Goal: Information Seeking & Learning: Learn about a topic

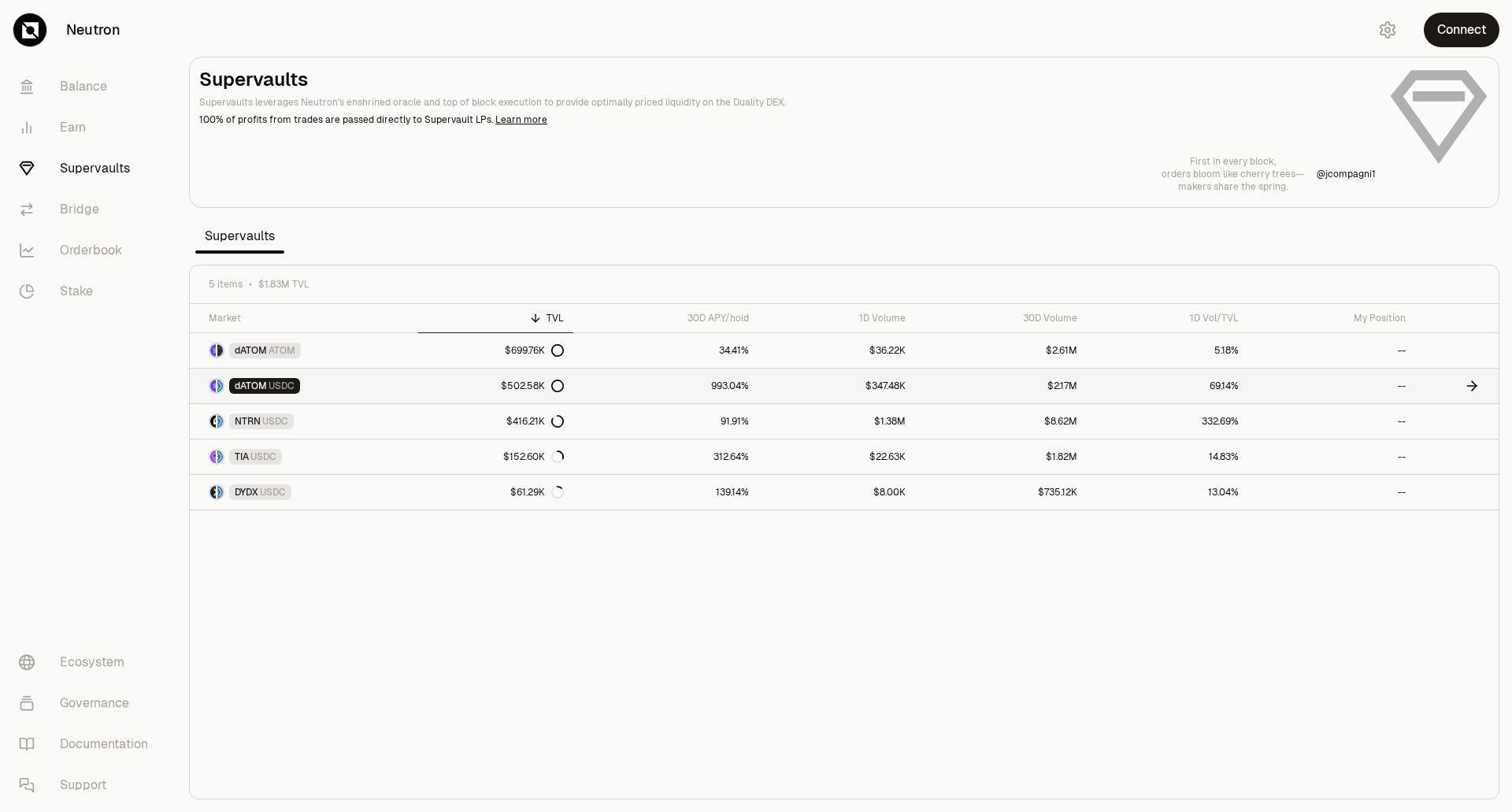
click at [371, 378] on link "dATOM USDC" at bounding box center [304, 386] width 228 height 35
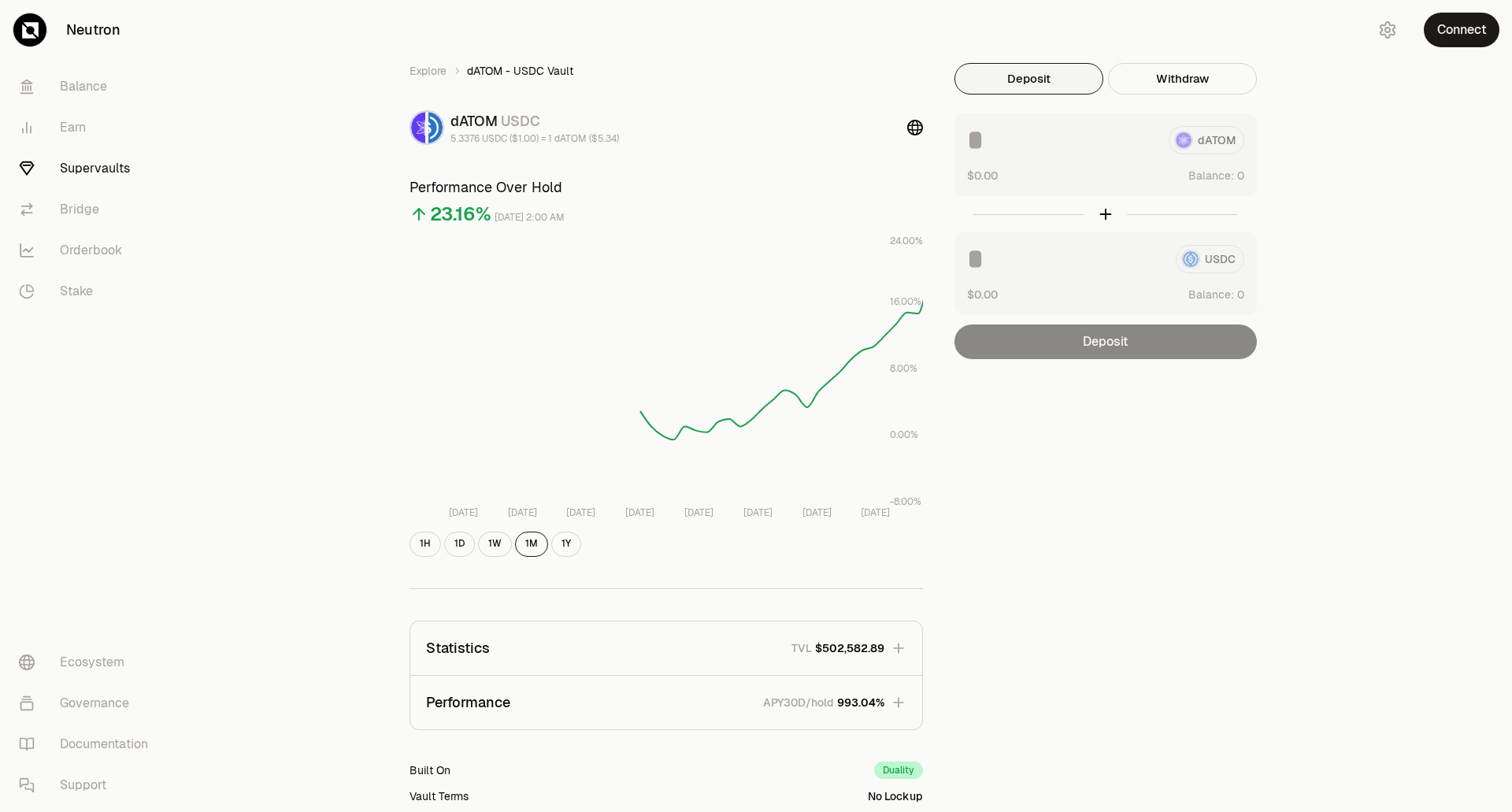
click at [1114, 276] on div "USDC $0.00 Balance:" at bounding box center [1106, 274] width 302 height 83
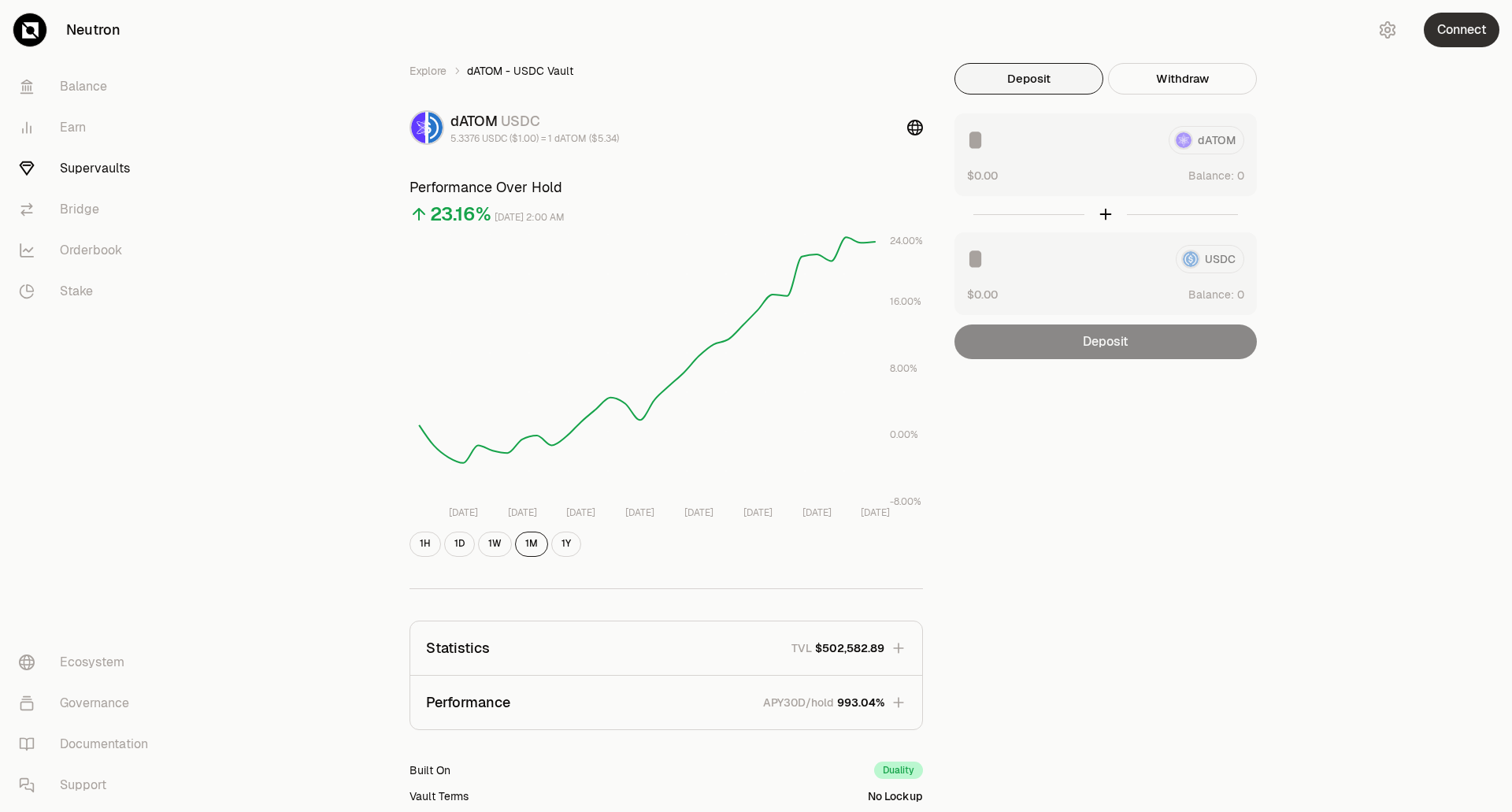
click at [1480, 38] on button "Connect" at bounding box center [1461, 30] width 76 height 35
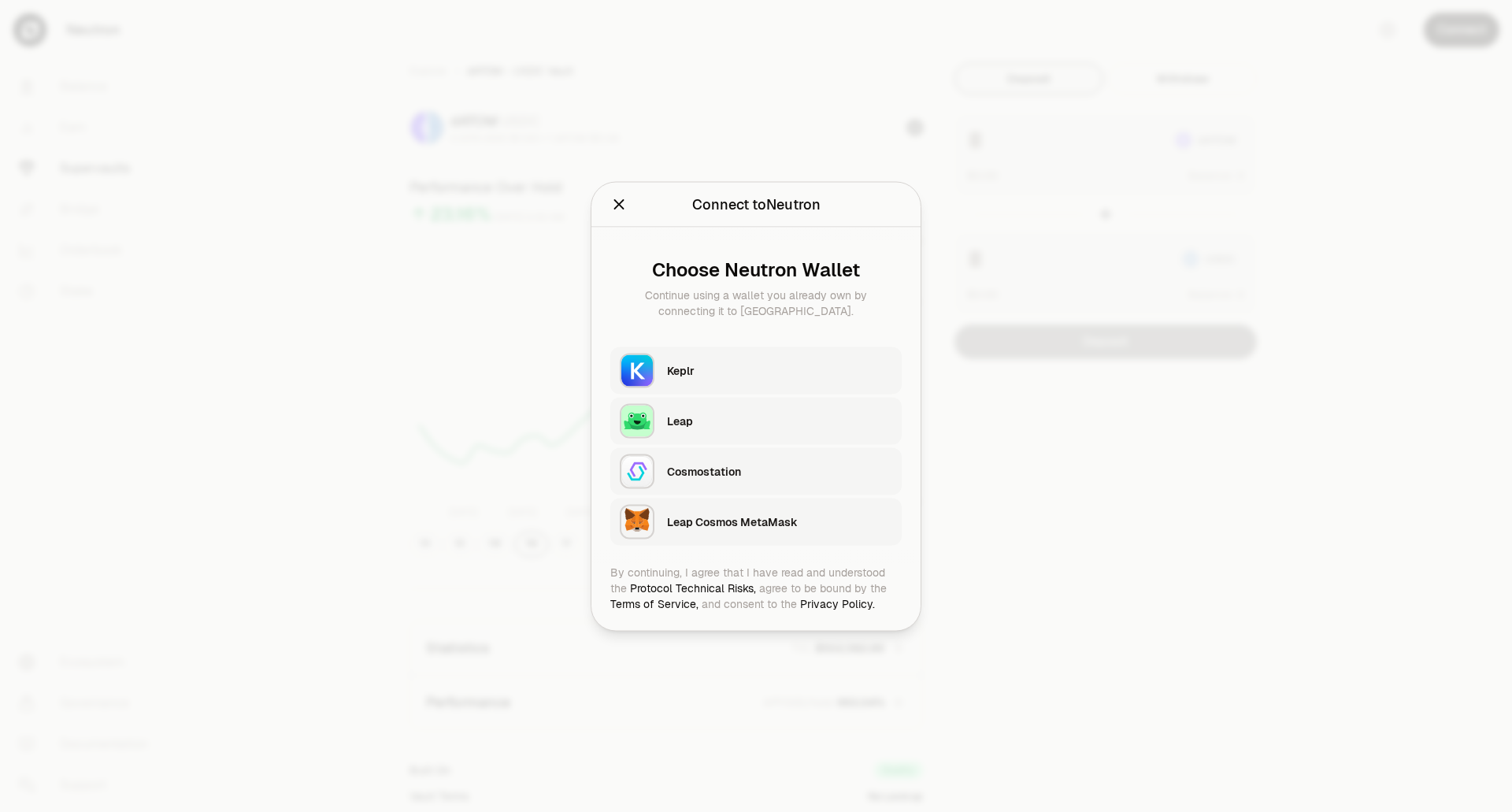
click at [756, 365] on div "Keplr" at bounding box center [779, 370] width 225 height 15
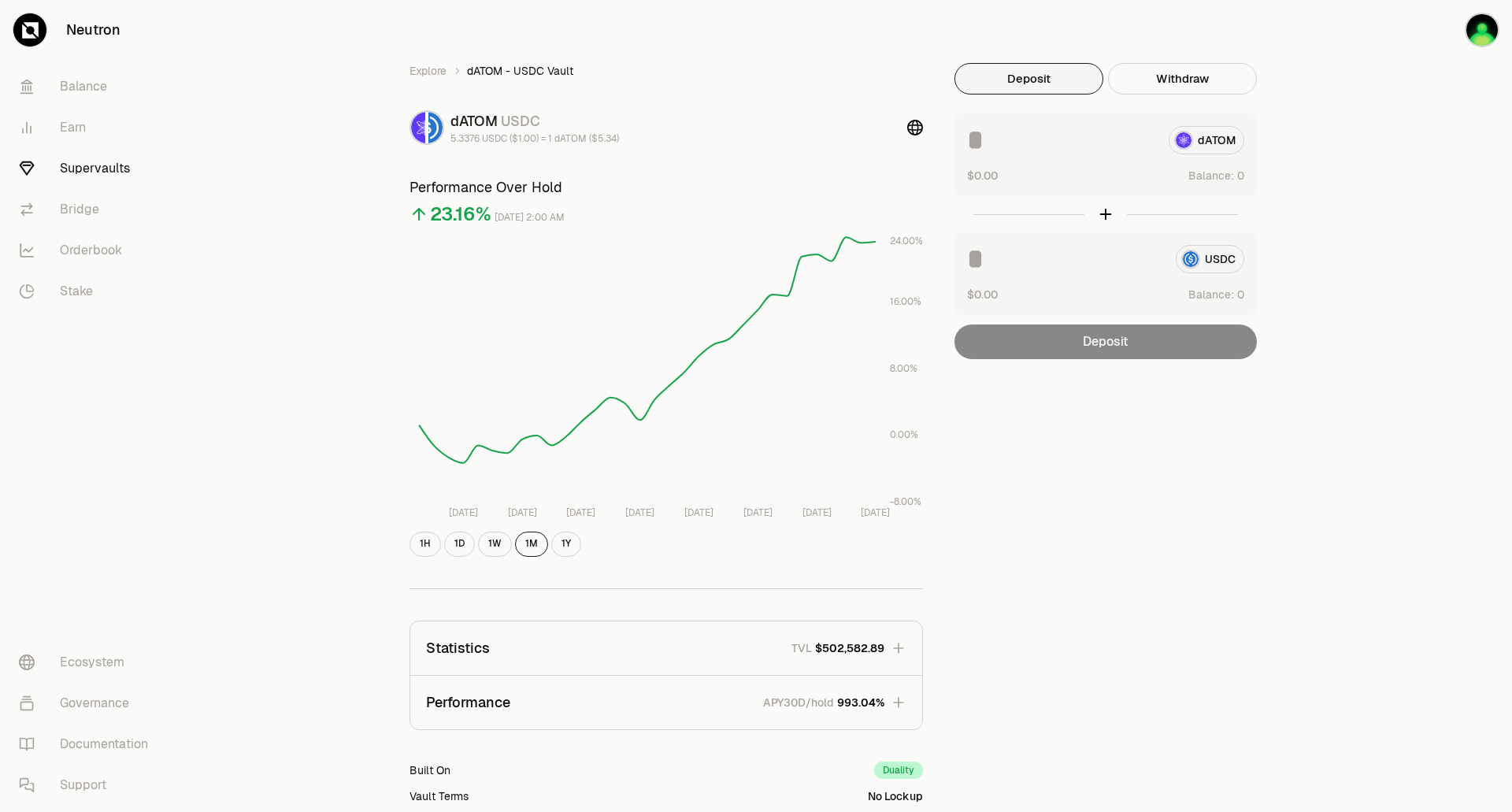
click at [1077, 268] on input at bounding box center [1064, 258] width 196 height 28
type input "*"
click at [1087, 141] on input at bounding box center [1061, 140] width 189 height 28
type input "*"
click at [89, 170] on link "Supervaults" at bounding box center [89, 168] width 164 height 41
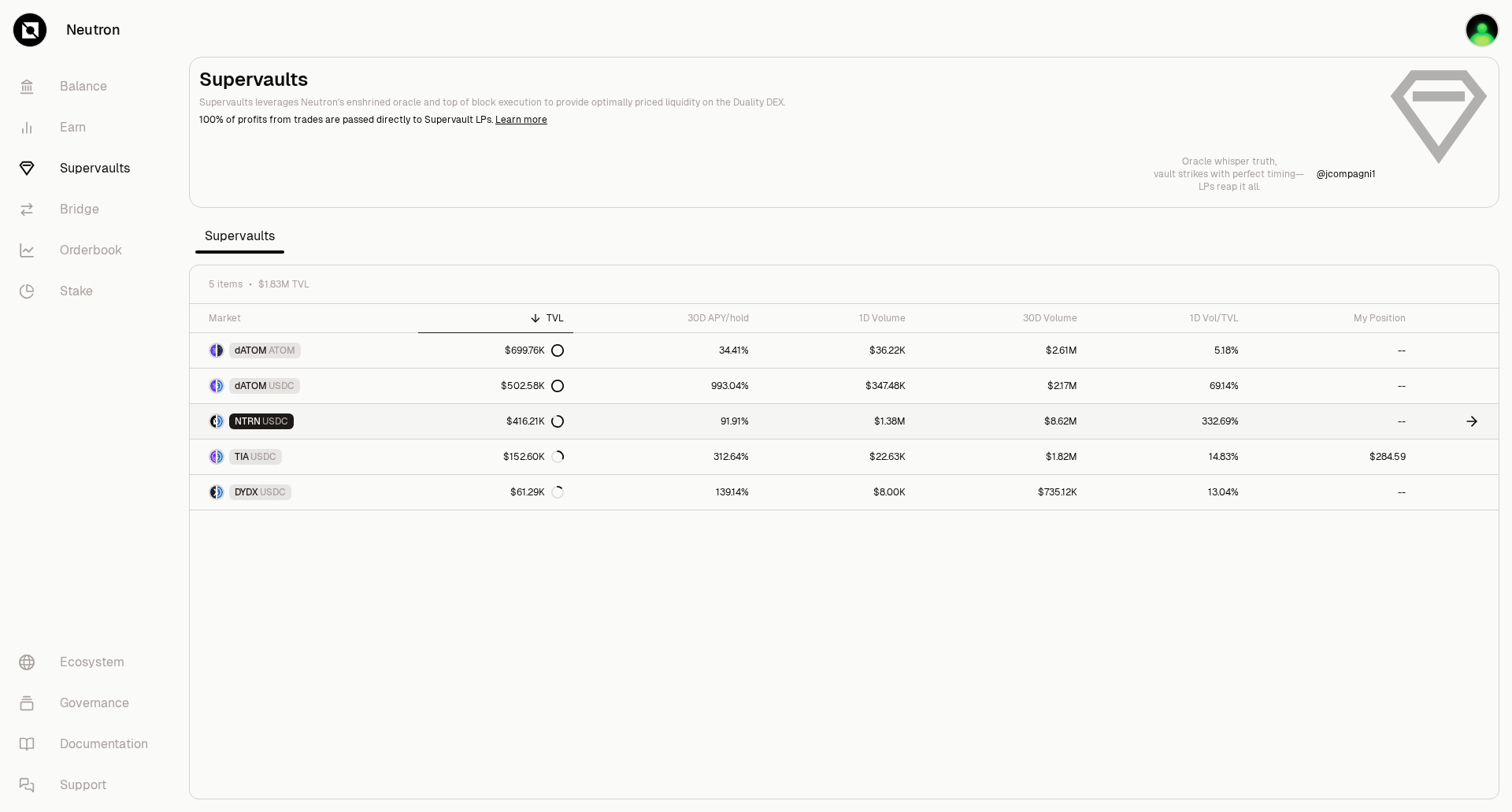
click at [552, 421] on icon at bounding box center [557, 422] width 11 height 11
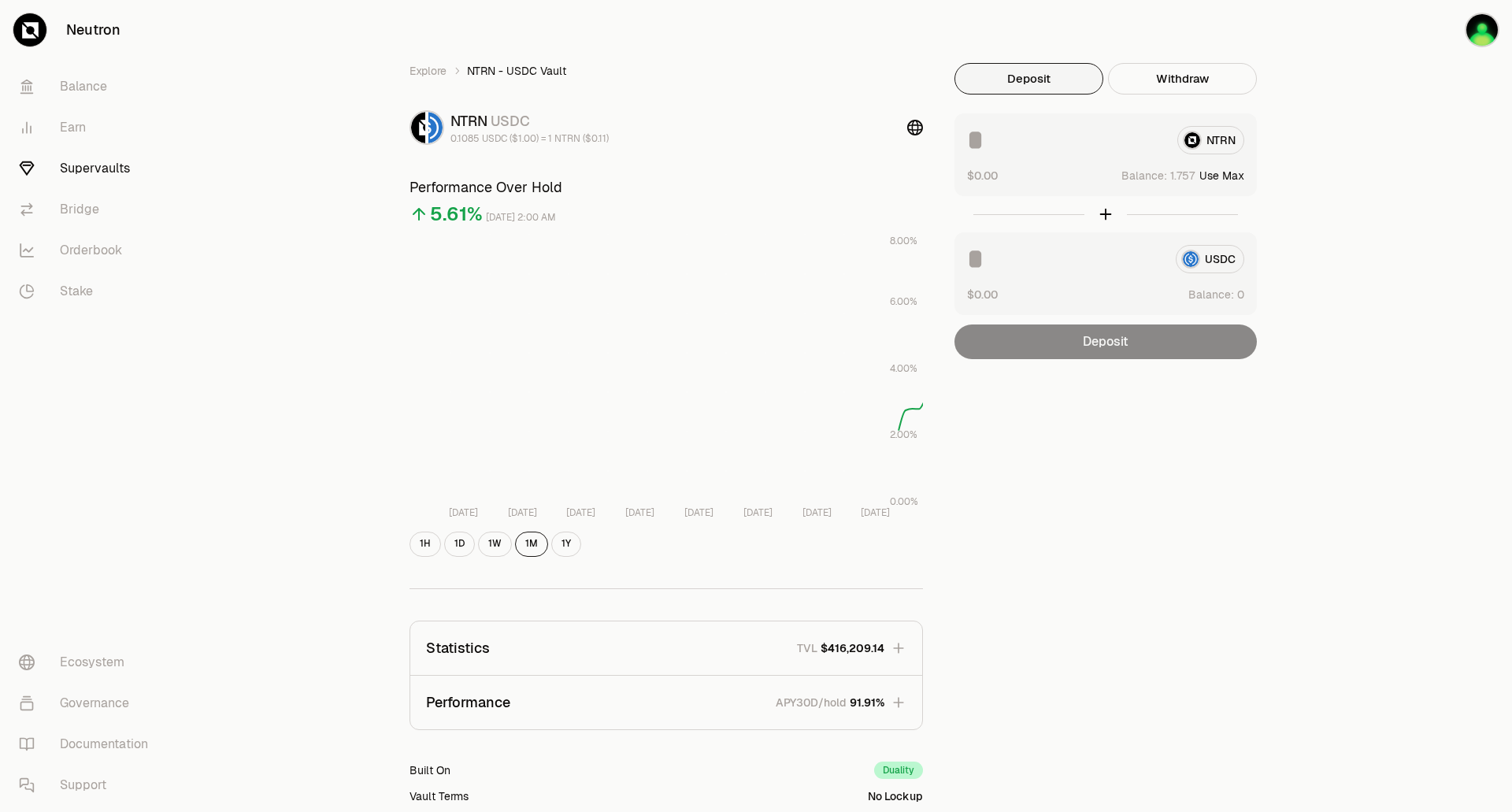
click at [1012, 254] on input at bounding box center [1064, 258] width 196 height 28
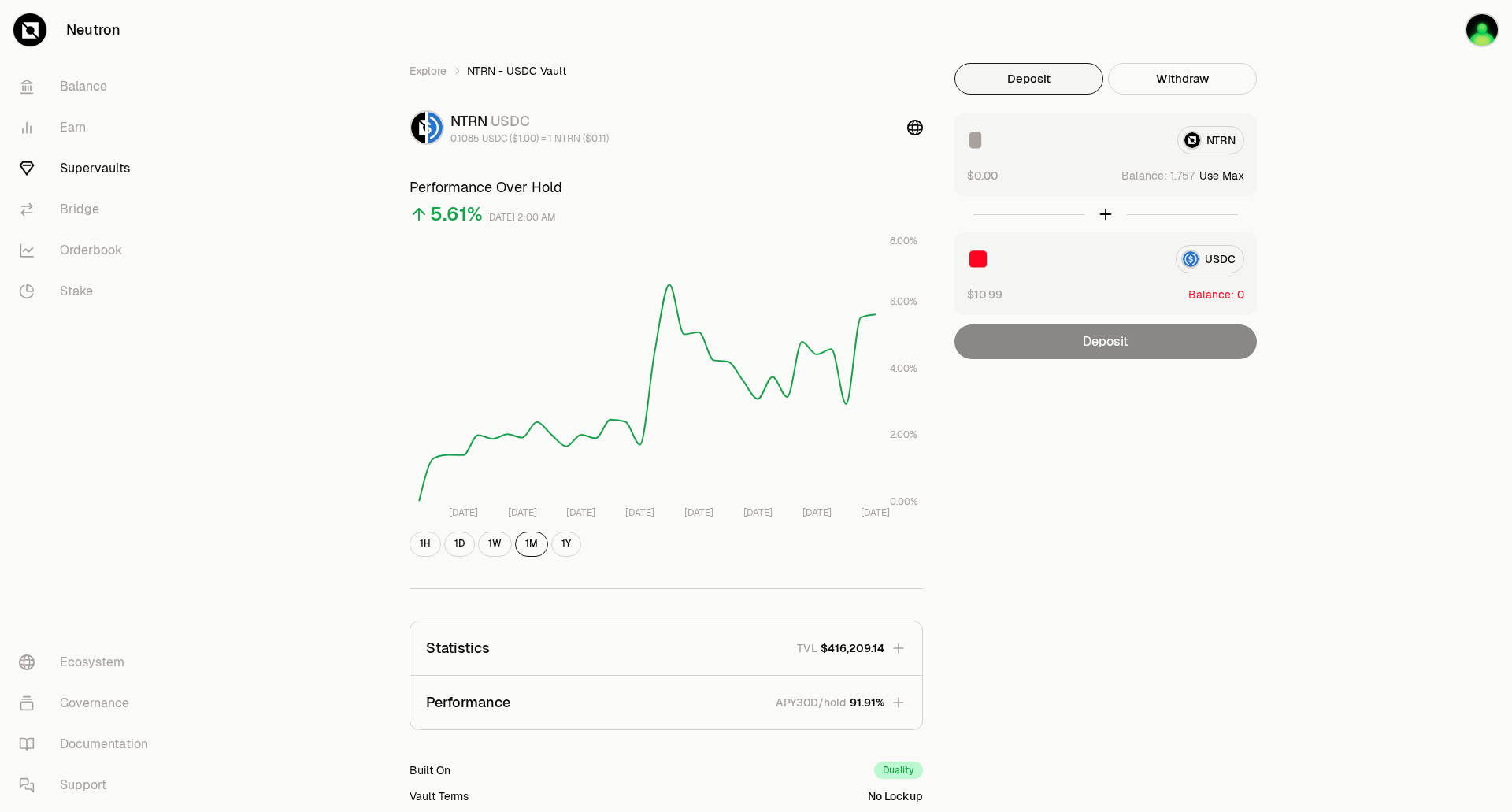
type input "*"
click at [420, 68] on link "Explore" at bounding box center [428, 71] width 37 height 15
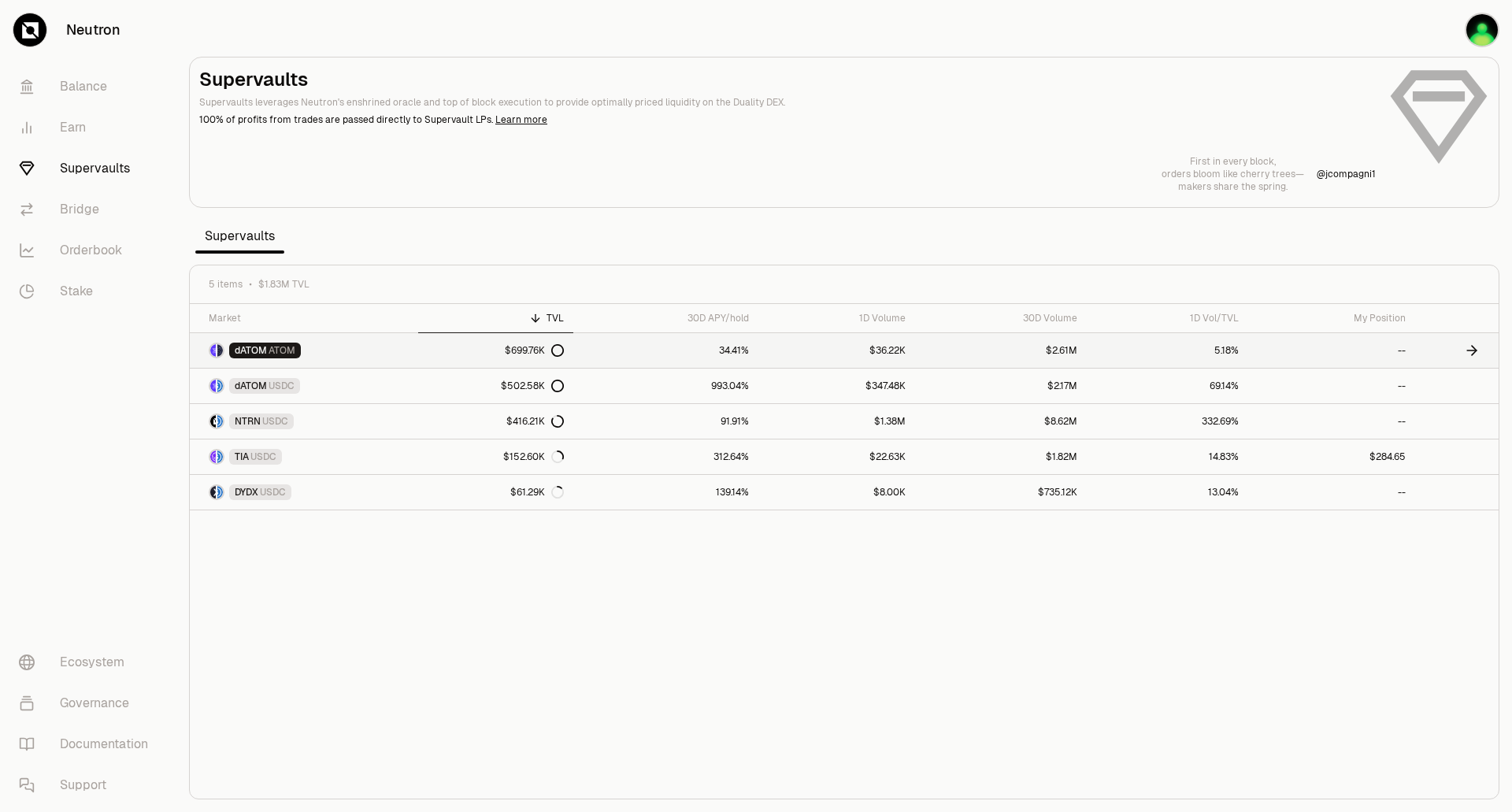
click at [379, 345] on link "dATOM ATOM" at bounding box center [304, 350] width 228 height 35
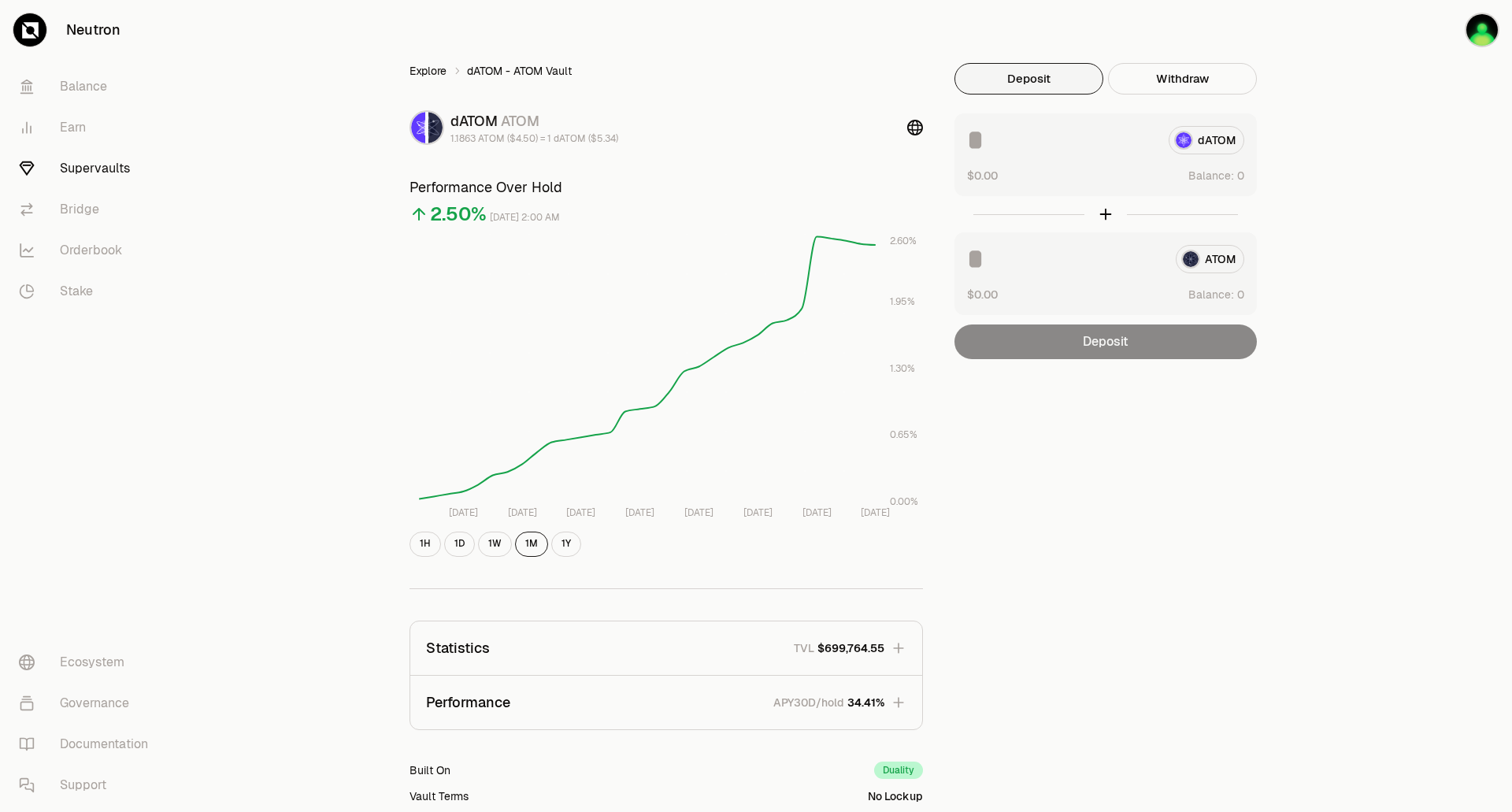
click at [438, 74] on link "Explore" at bounding box center [428, 71] width 37 height 15
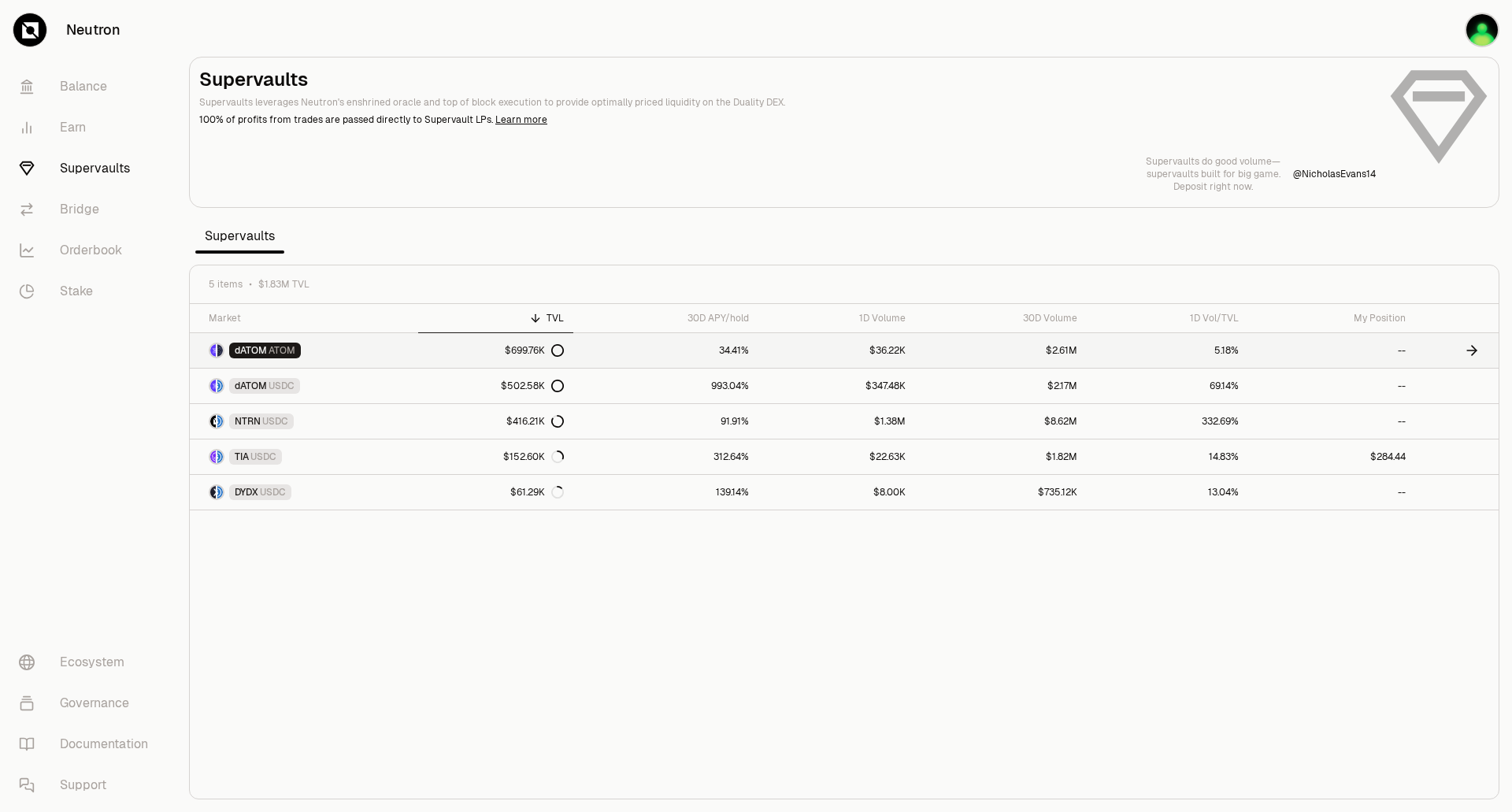
click at [556, 346] on icon at bounding box center [557, 351] width 11 height 11
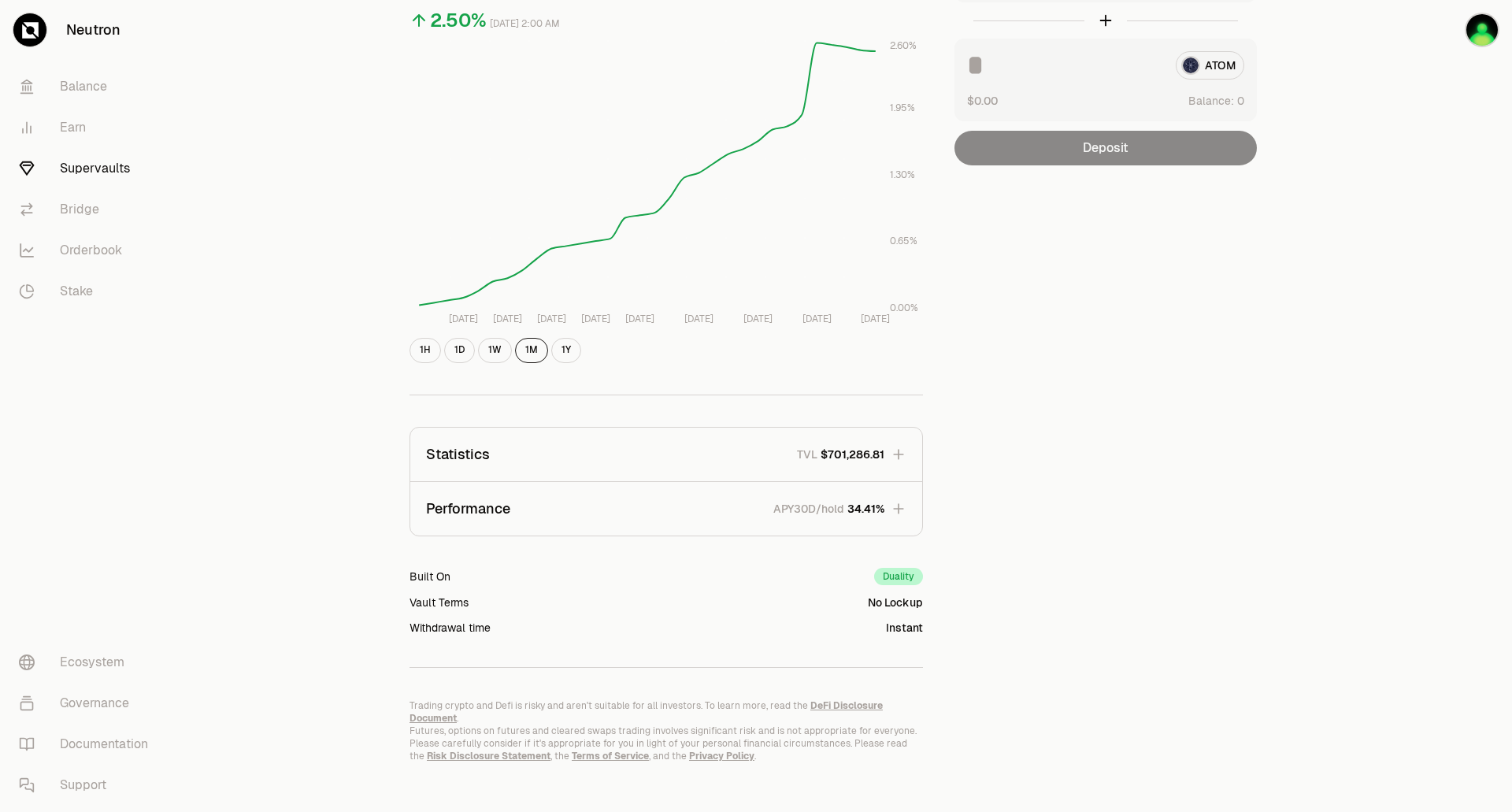
scroll to position [194, 0]
click at [895, 572] on div "Duality" at bounding box center [899, 575] width 49 height 17
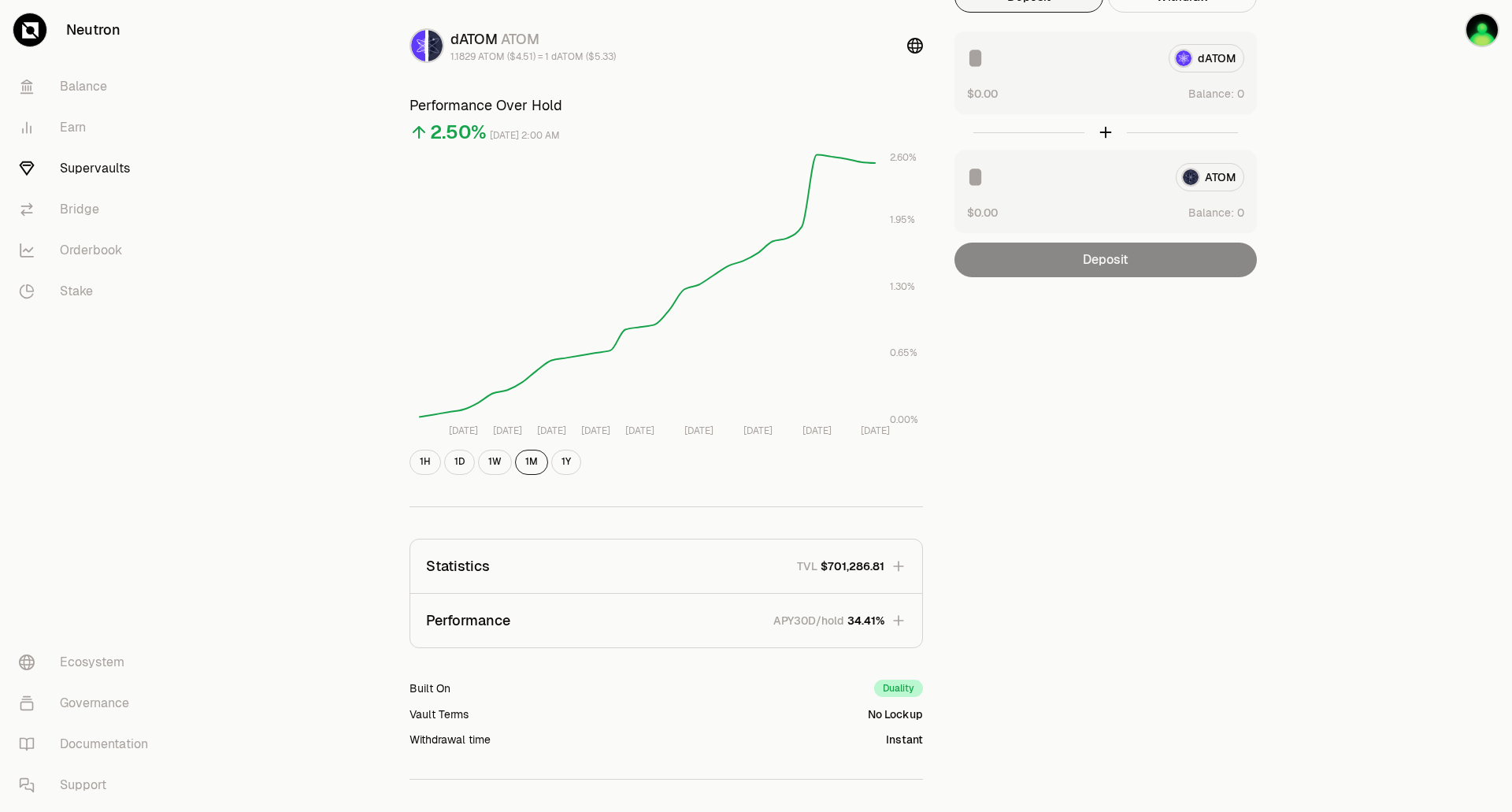
scroll to position [0, 0]
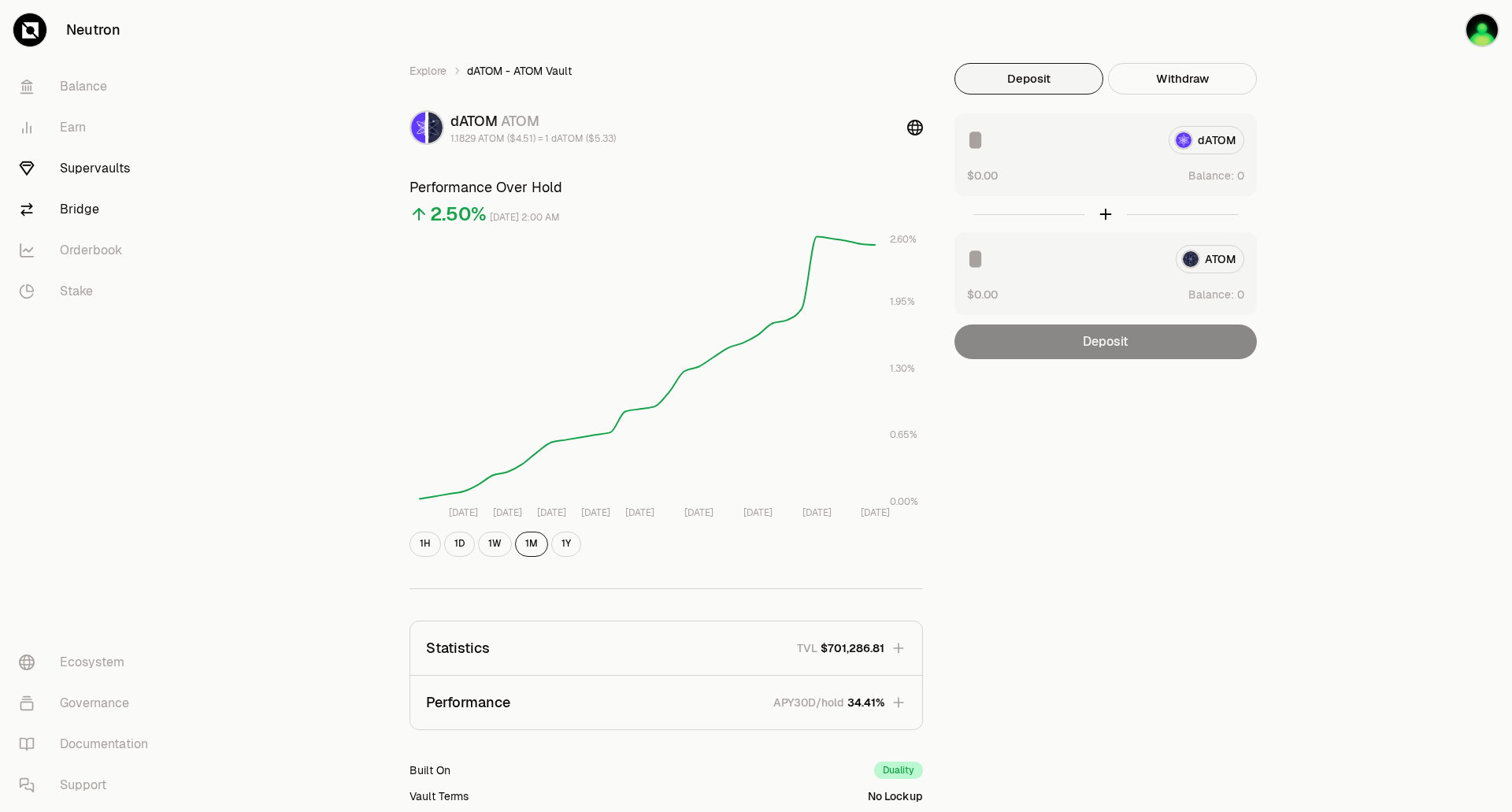
click at [86, 207] on link "Bridge" at bounding box center [89, 210] width 164 height 41
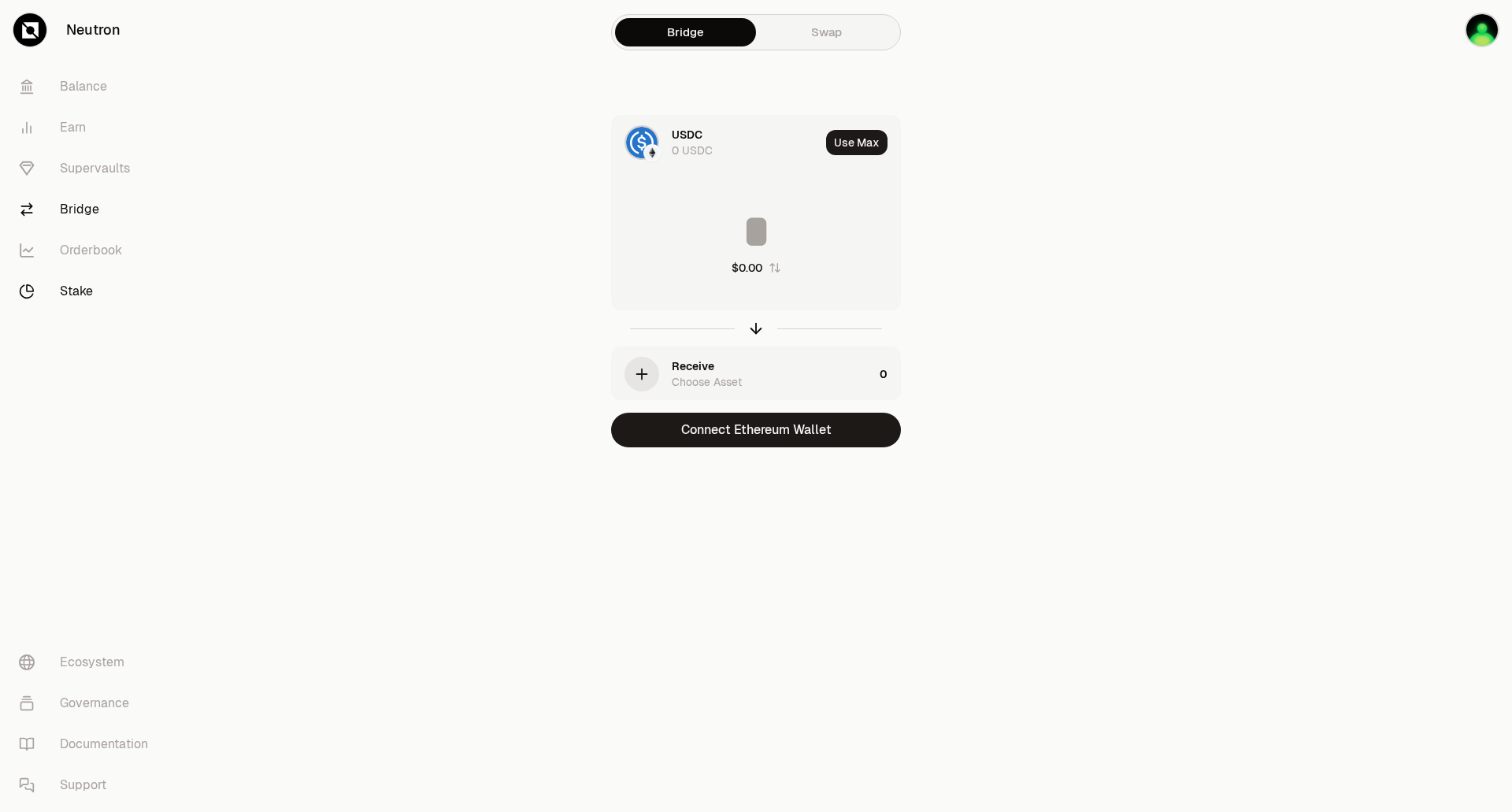
click at [82, 288] on link "Stake" at bounding box center [89, 291] width 164 height 41
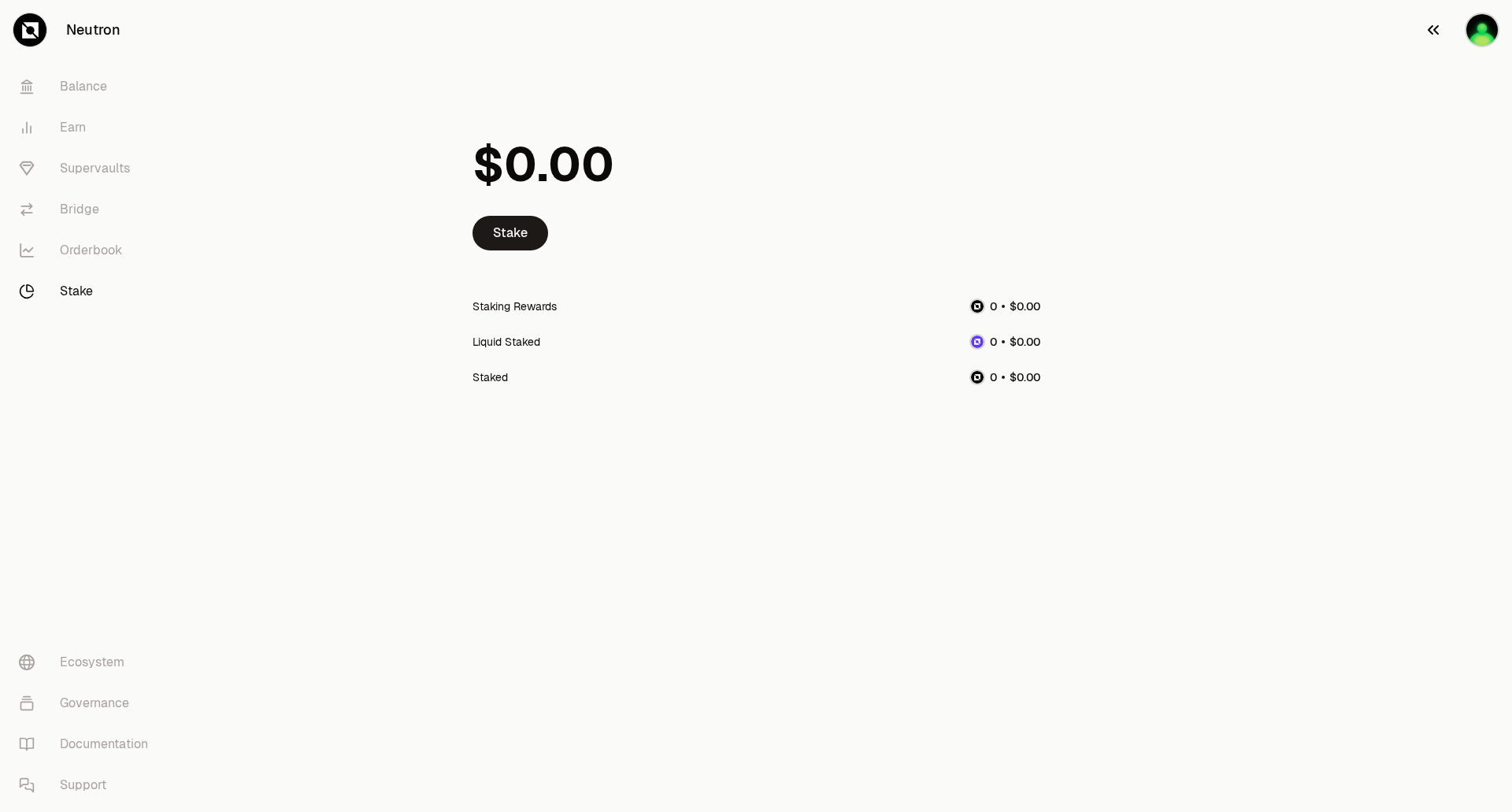
click at [1480, 15] on img "button" at bounding box center [1482, 29] width 32 height 32
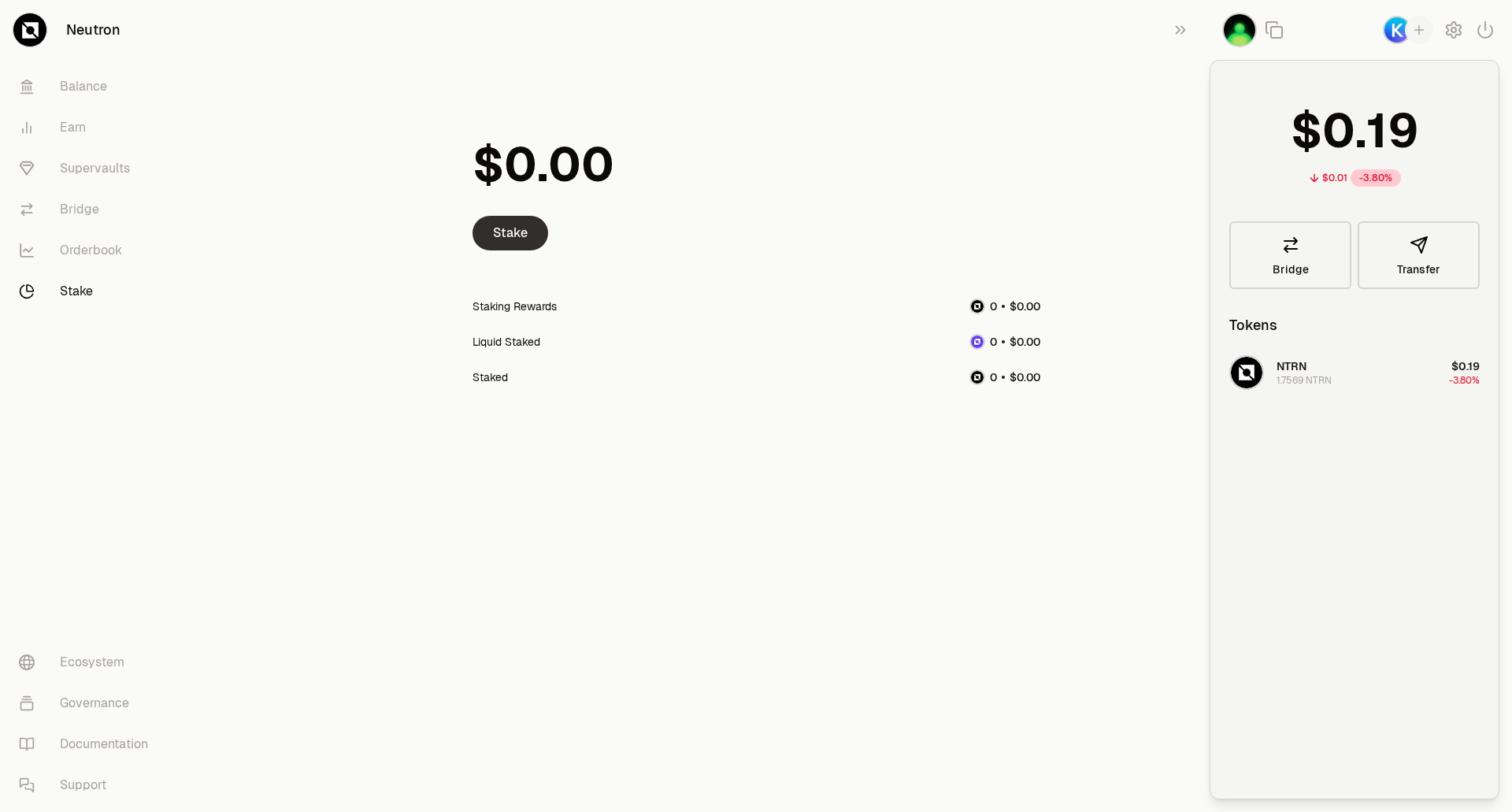
click at [498, 237] on link "Stake" at bounding box center [510, 233] width 76 height 35
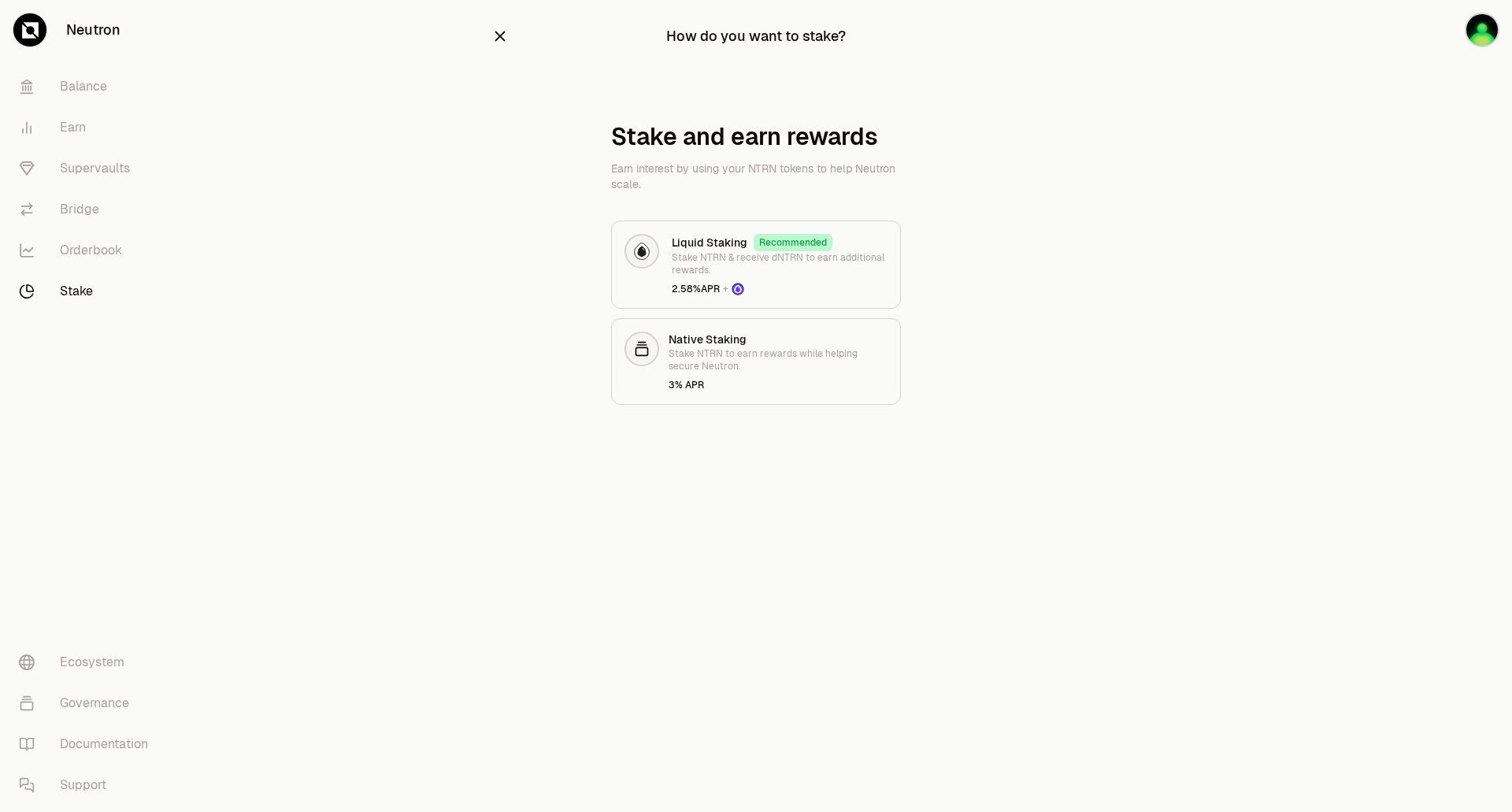
click at [1043, 374] on section "How do you want to stake? Stake and earn rewards Earn interest by using your NT…" at bounding box center [756, 234] width 605 height 468
click at [111, 250] on link "Orderbook" at bounding box center [89, 250] width 164 height 41
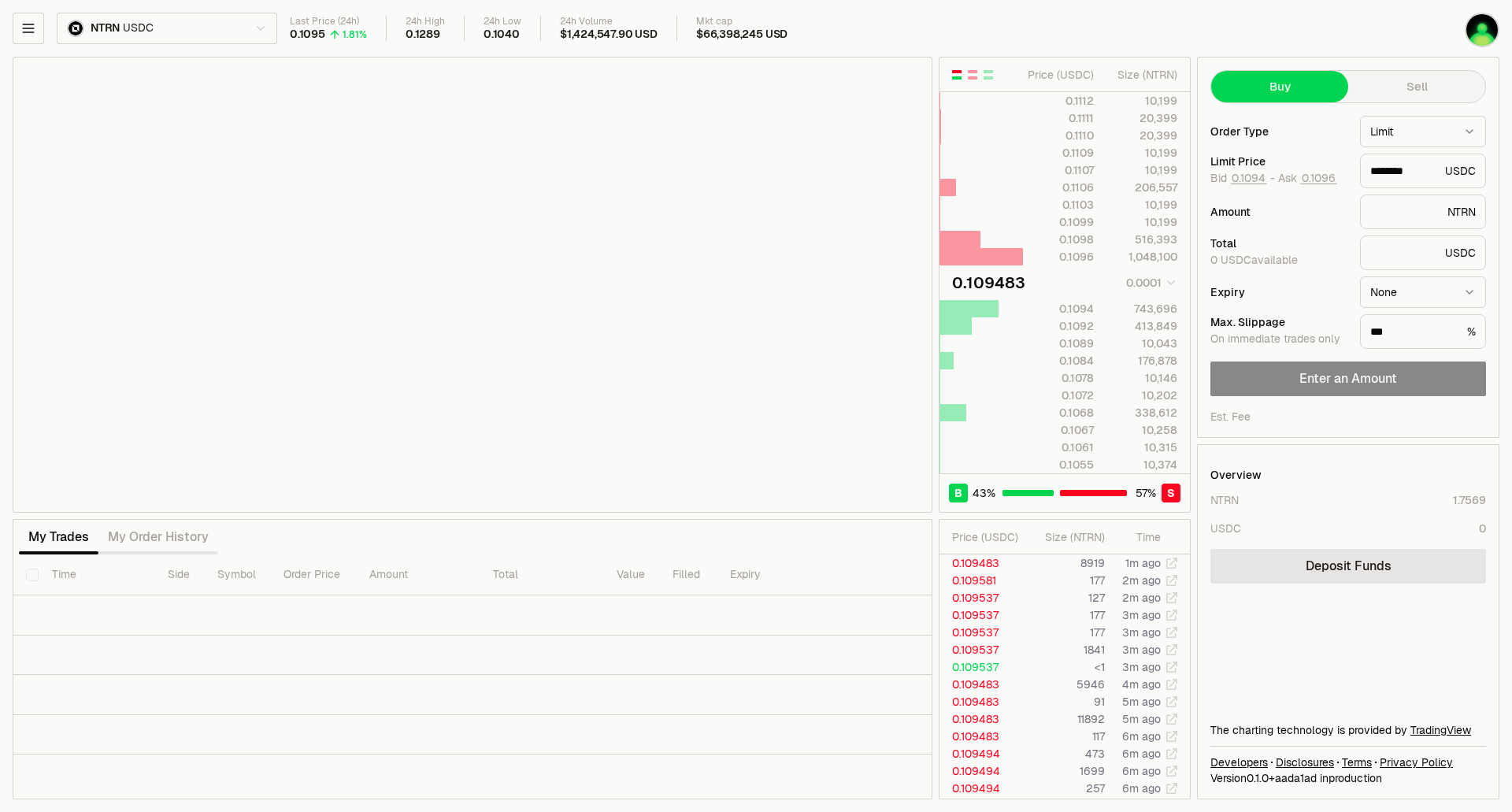
click at [237, 21] on html "Neutron Balance Earn Supervaults Bridge Orderbook Stake Ecosystem Governance Do…" at bounding box center [756, 406] width 1512 height 812
click at [1099, 29] on html "Neutron Balance Earn Supervaults Bridge Orderbook Stake Ecosystem Governance Do…" at bounding box center [756, 406] width 1512 height 812
type input "********"
